Goal: Information Seeking & Learning: Learn about a topic

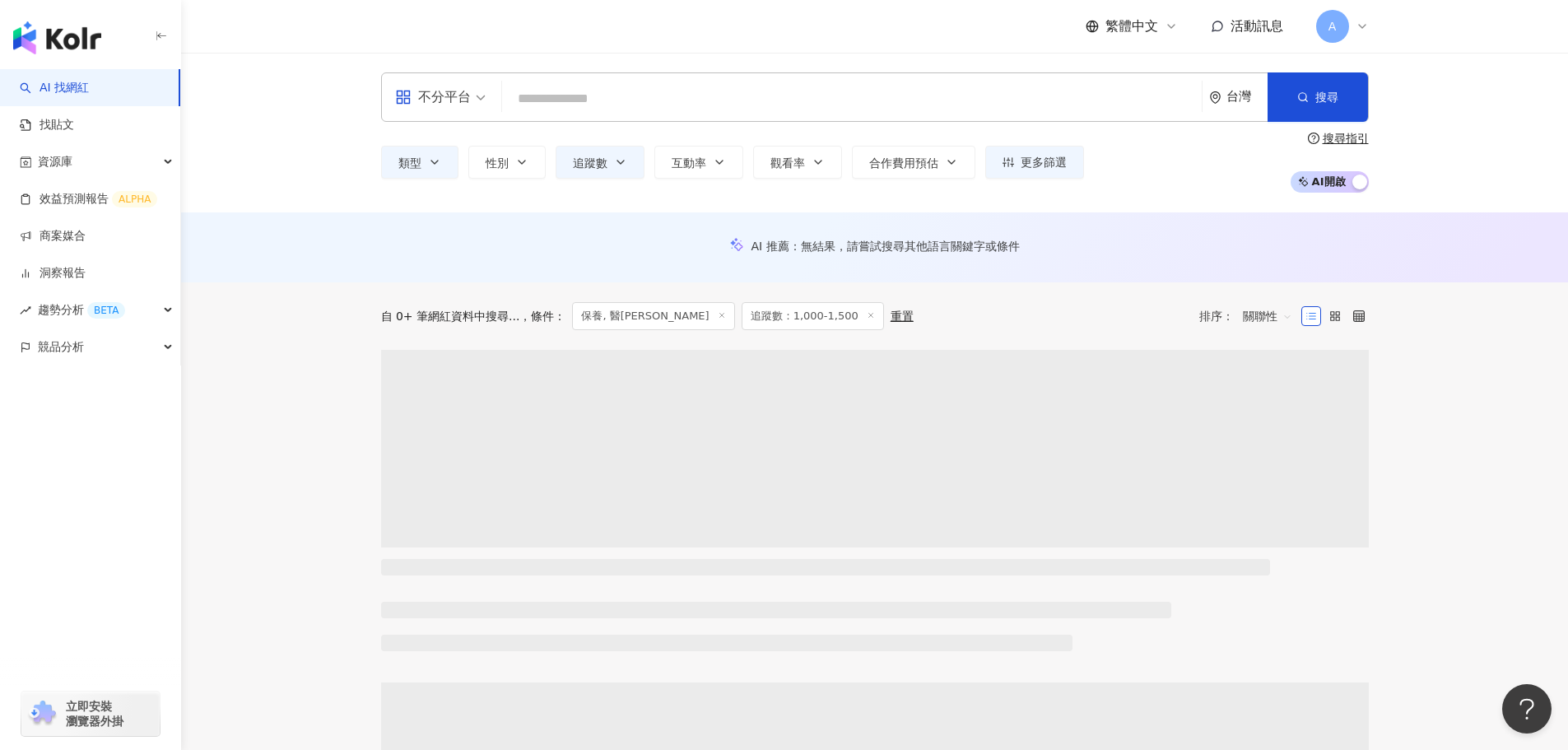
click at [582, 101] on input "search" at bounding box center [852, 99] width 687 height 32
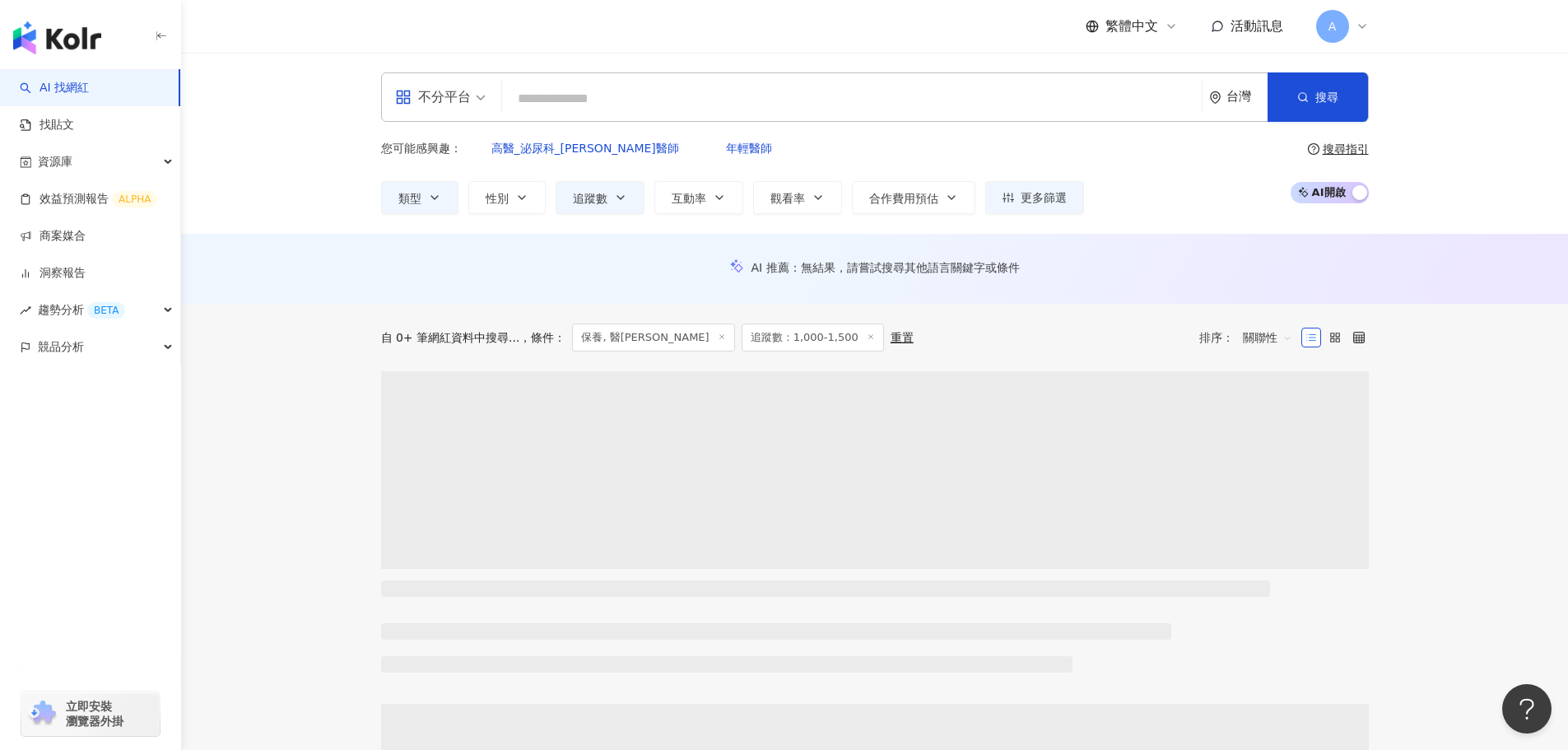
type input "**********"
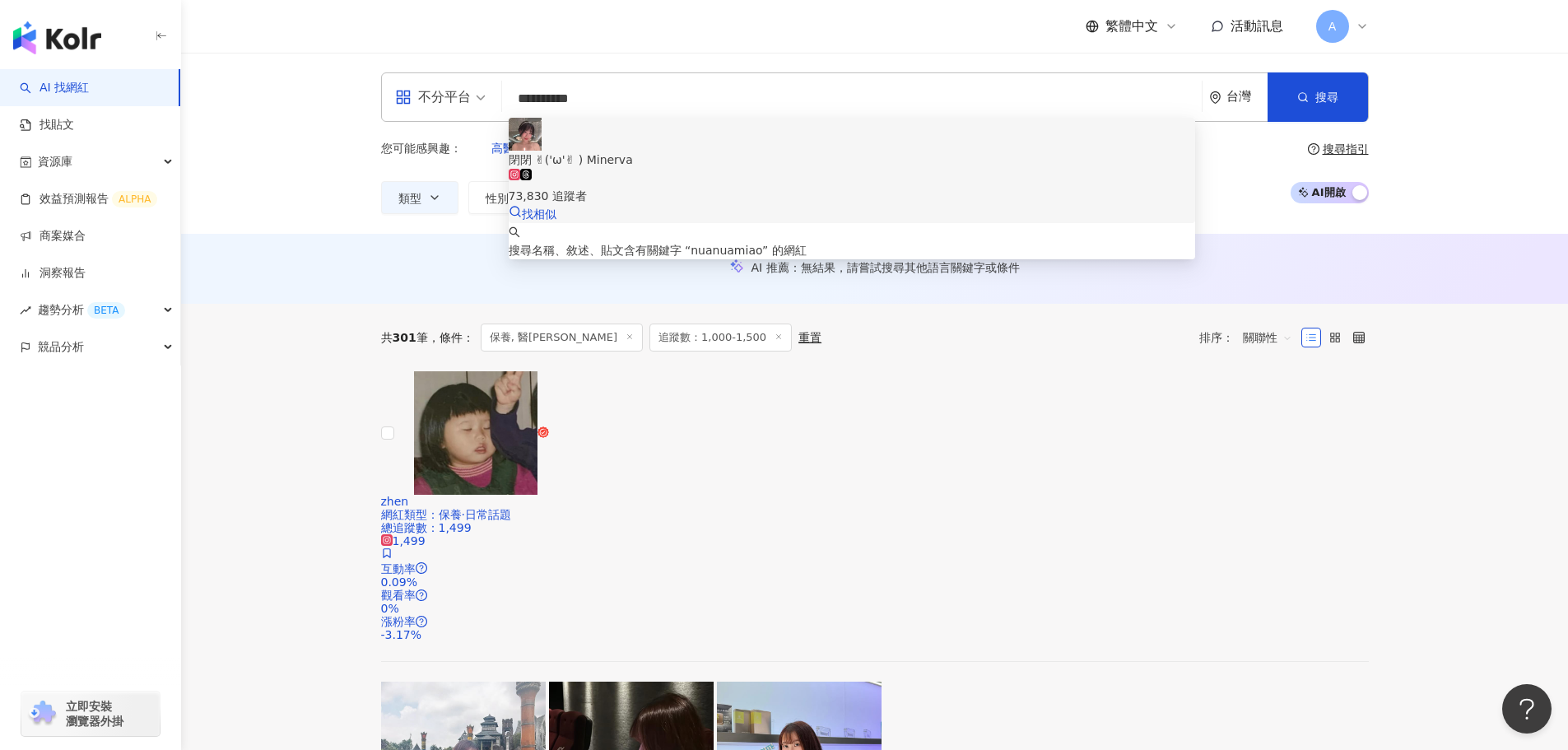
click at [865, 169] on div "73,830 追蹤者" at bounding box center [852, 187] width 687 height 36
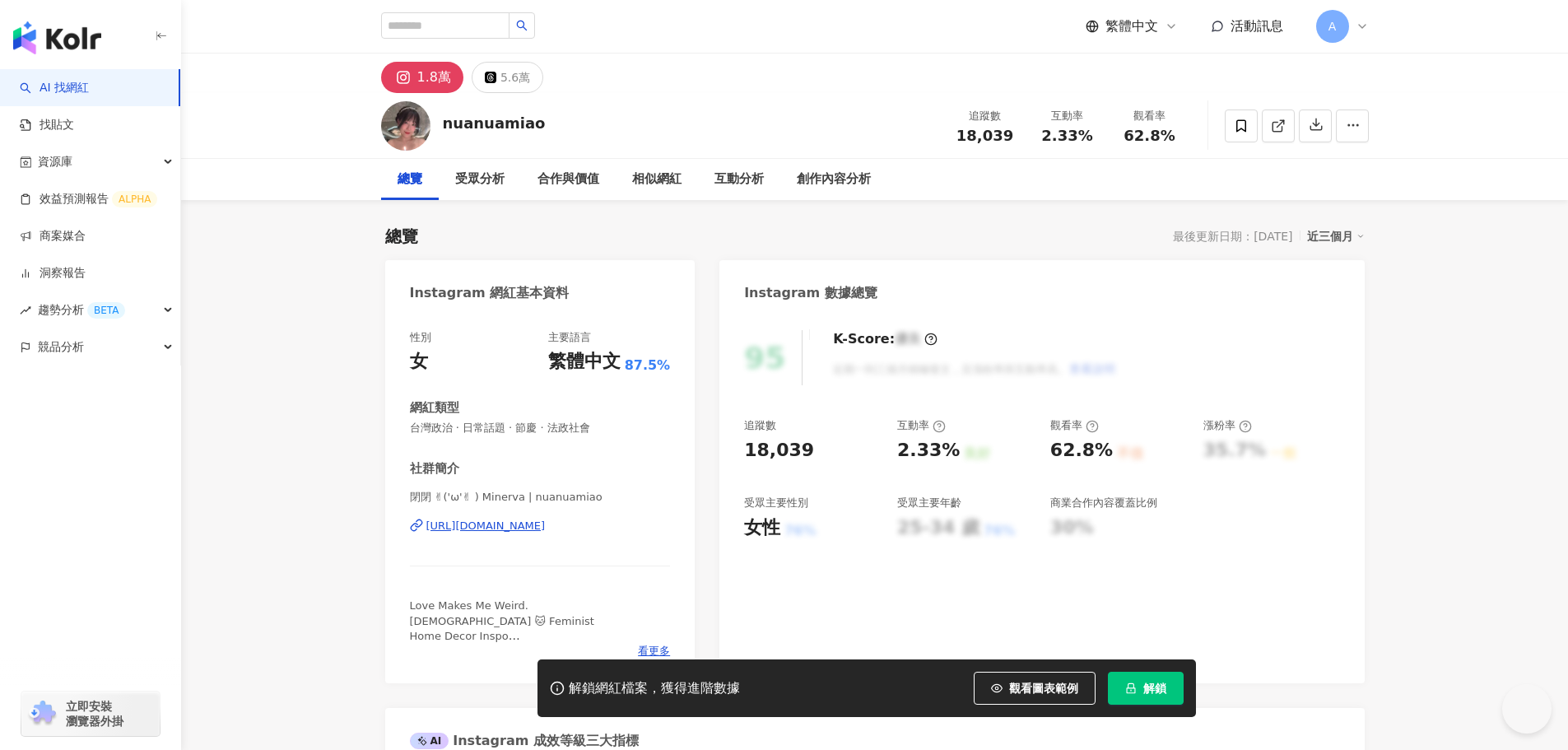
drag, startPoint x: 0, startPoint y: 0, endPoint x: 1097, endPoint y: 137, distance: 1105.5
click at [1097, 137] on div "2.33%" at bounding box center [1067, 135] width 62 height 16
drag, startPoint x: 1121, startPoint y: 140, endPoint x: 1200, endPoint y: 140, distance: 79.0
click at [1201, 140] on div "nuanuamiao 追蹤數 18,039 互動率 2.33% 觀看率 62.8%" at bounding box center [875, 126] width 1053 height 65
copy span "62.8%"
